Goal: Complete application form

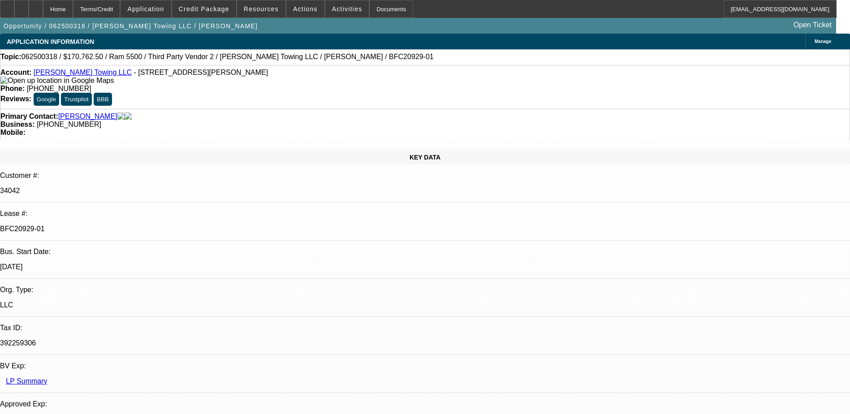
select select "0"
select select "2"
select select "0"
select select "6"
select select "0"
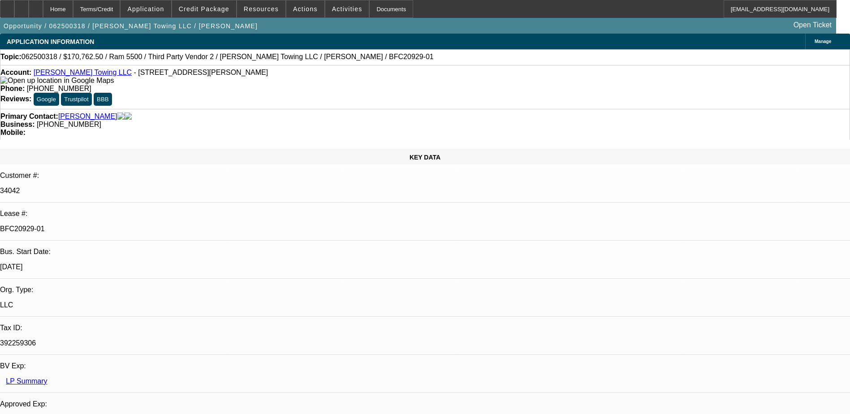
select select "2"
select select "0"
select select "6"
select select "0"
select select "2"
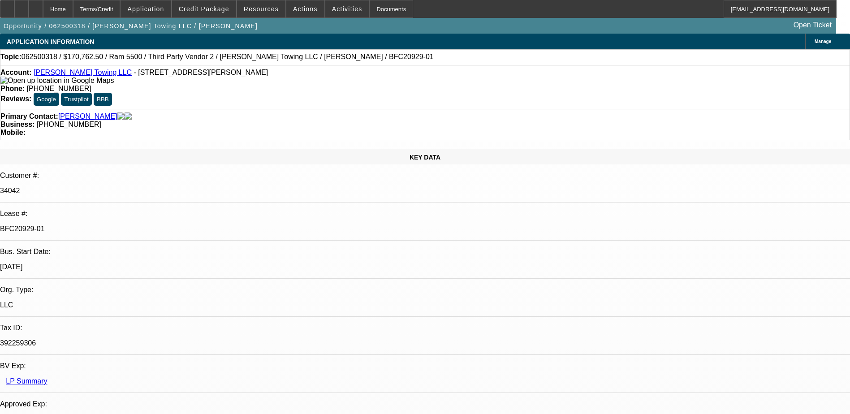
select select "0"
select select "6"
select select "0"
select select "2"
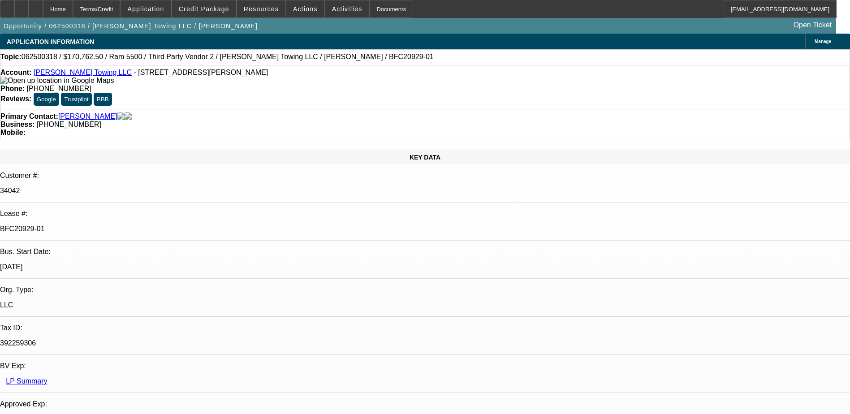
select select "0"
select select "6"
